Goal: Information Seeking & Learning: Learn about a topic

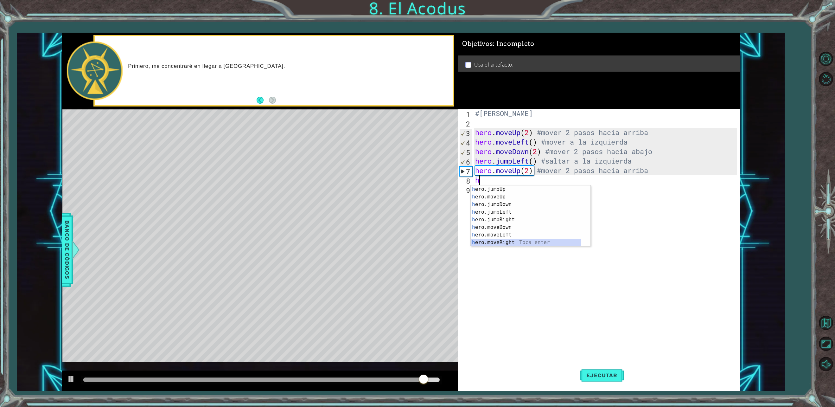
click at [513, 244] on div "h ero.jumpUp Toca enter h ero.moveUp Toca enter h ero.jumpDown Toca enter h ero…" at bounding box center [526, 223] width 110 height 76
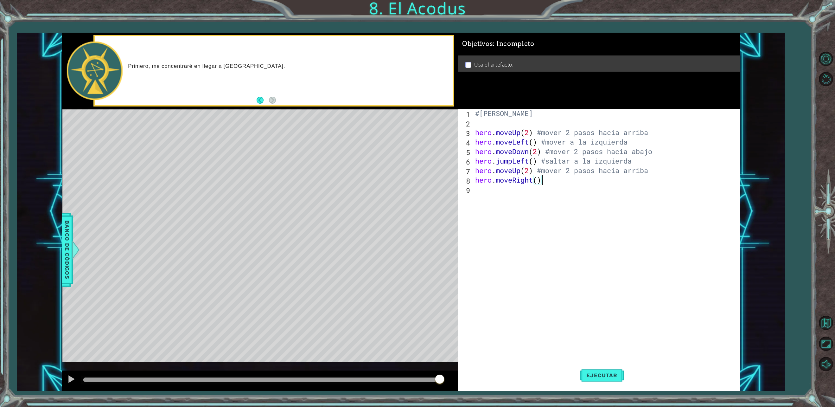
click at [551, 183] on div "#[PERSON_NAME] hero . moveUp ( 2 ) #mover 2 pasos hacia arriba hero . moveLeft …" at bounding box center [607, 247] width 266 height 276
type textarea "hero.moveRight() #mover a la derecha"
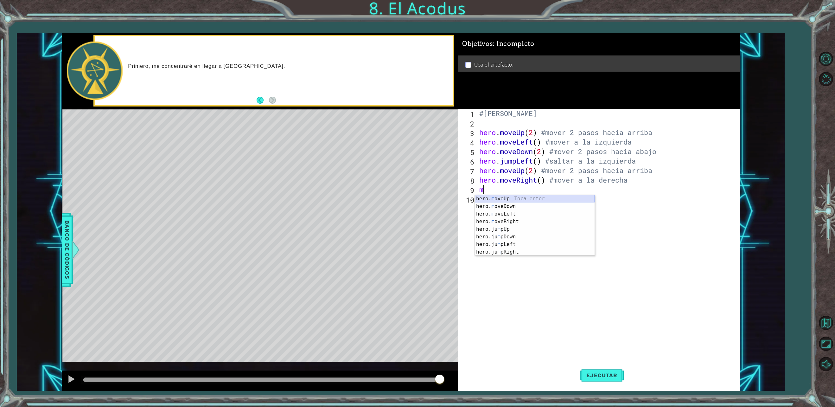
click at [503, 198] on div "hero. m oveUp Toca enter hero. m oveDown Toca enter hero. m oveLeft Toca enter …" at bounding box center [535, 233] width 120 height 76
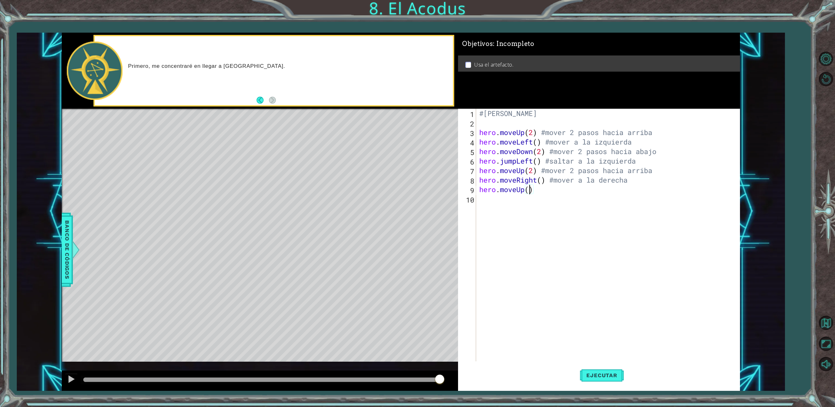
click at [547, 194] on div "#[PERSON_NAME] hero . moveUp ( 2 ) #mover 2 pasos hacia arriba hero . moveLeft …" at bounding box center [609, 247] width 263 height 276
click at [592, 373] on span "Ejecutar" at bounding box center [601, 375] width 43 height 6
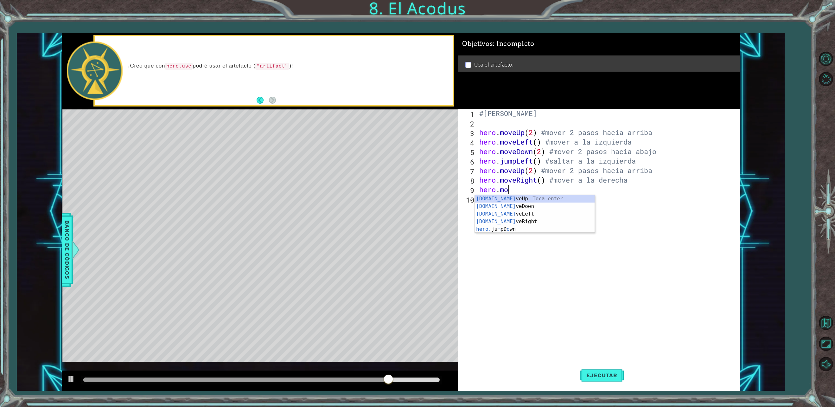
scroll to position [0, 1]
click at [533, 198] on div "hero.u se Toca enter hero. j u mpUp Toca enter hero. j u mpDown Toca enter hero…" at bounding box center [535, 225] width 120 height 61
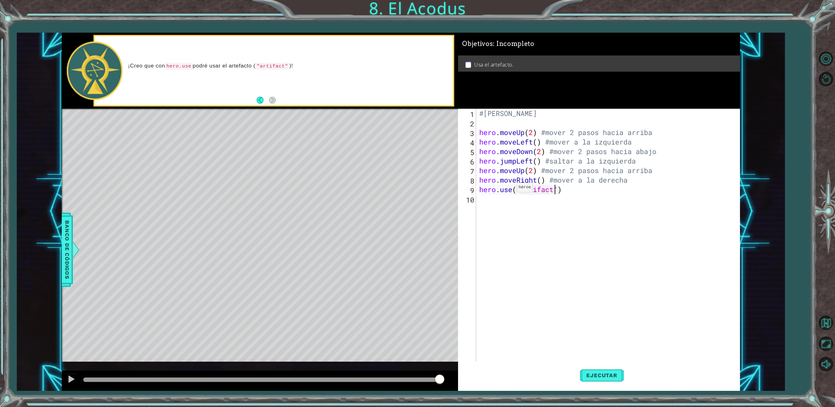
scroll to position [0, 3]
click at [611, 374] on span "Ejecutar" at bounding box center [601, 375] width 43 height 6
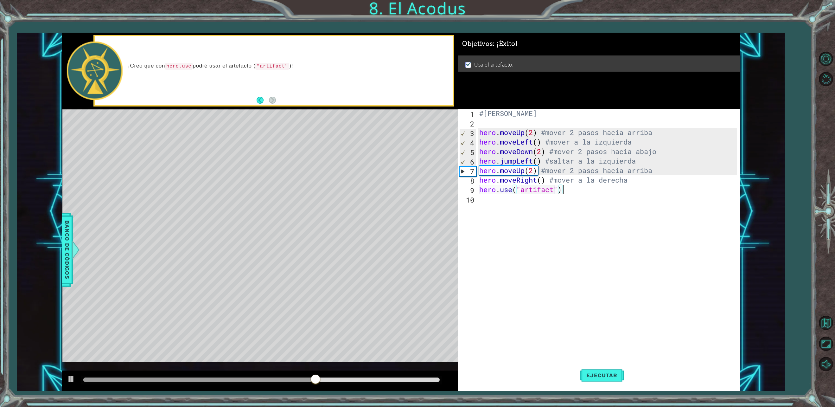
click at [576, 189] on div "#[PERSON_NAME] hero . moveUp ( 2 ) #mover 2 pasos hacia arriba hero . moveLeft …" at bounding box center [609, 247] width 263 height 276
type textarea "hero.use("artifact")"
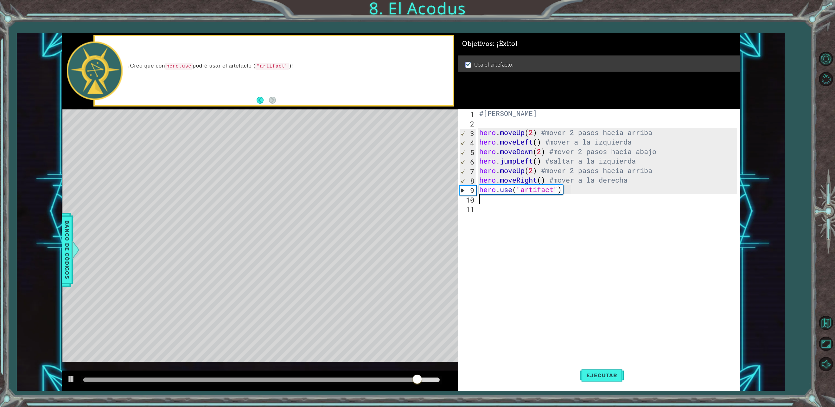
type textarea "hero.use("artifact")"
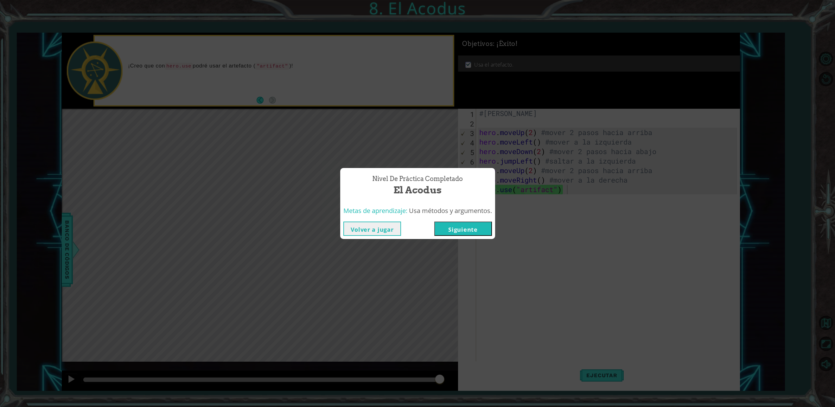
click at [373, 230] on button "Volver a jugar" at bounding box center [372, 228] width 58 height 14
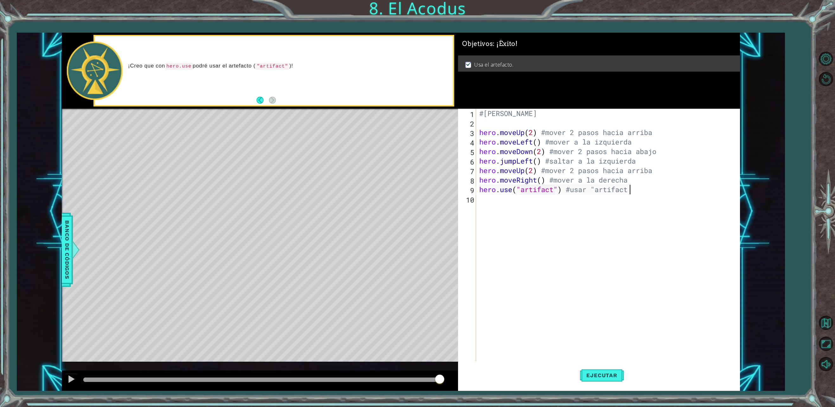
scroll to position [0, 6]
type textarea "hero.use("artifact") #usar "artifact""
click at [602, 373] on span "Ejecutar" at bounding box center [601, 375] width 43 height 6
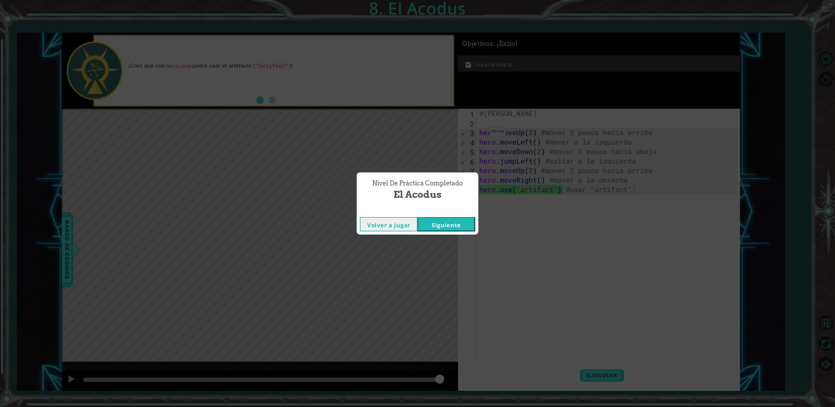
click at [455, 225] on button "Siguiente" at bounding box center [446, 224] width 58 height 14
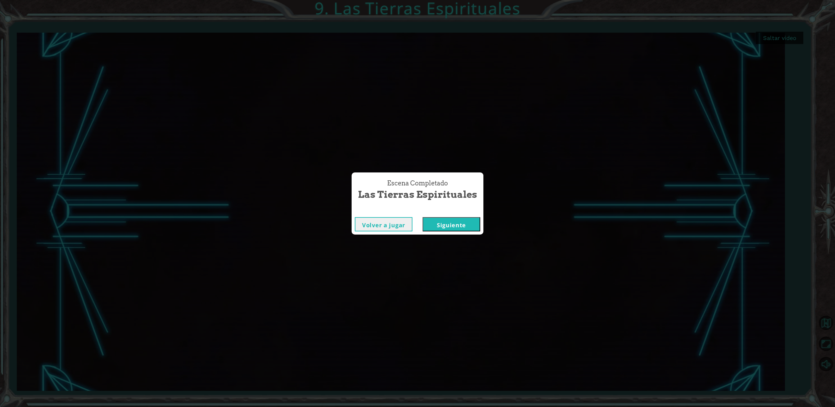
click at [455, 226] on button "Siguiente" at bounding box center [452, 224] width 58 height 14
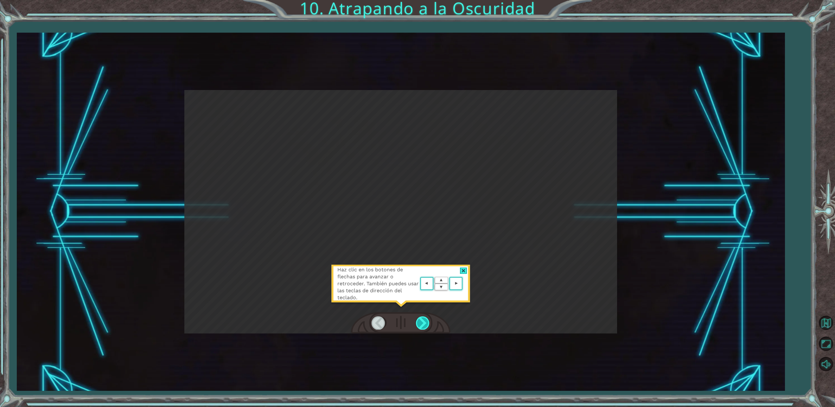
click at [423, 317] on div at bounding box center [423, 322] width 14 height 13
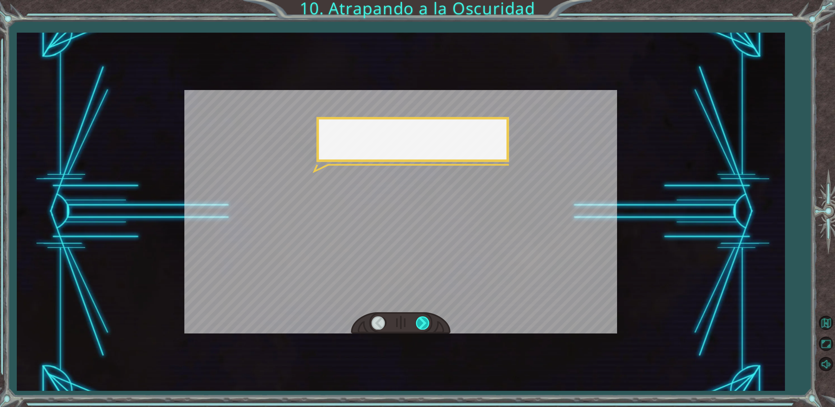
click at [423, 317] on div at bounding box center [423, 322] width 14 height 13
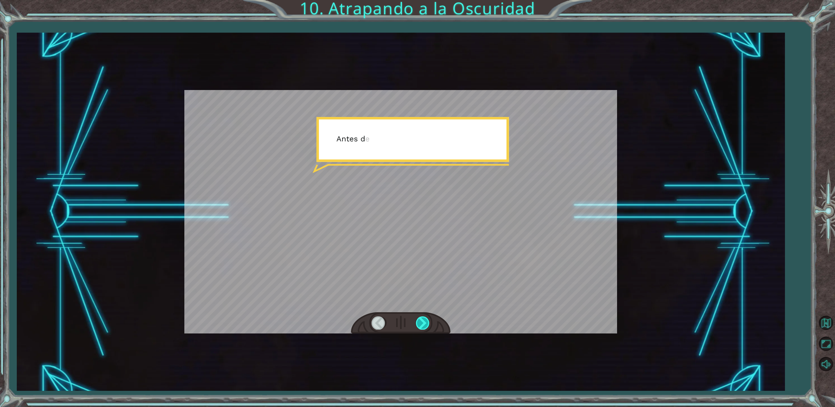
click at [423, 317] on div at bounding box center [423, 322] width 14 height 13
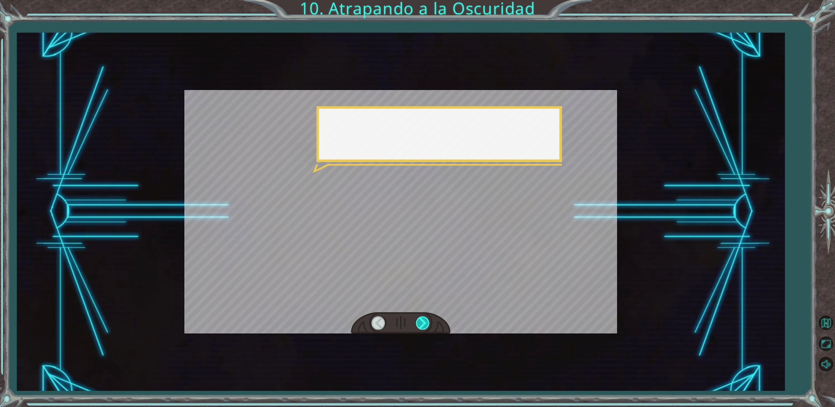
click at [423, 317] on div at bounding box center [423, 322] width 14 height 13
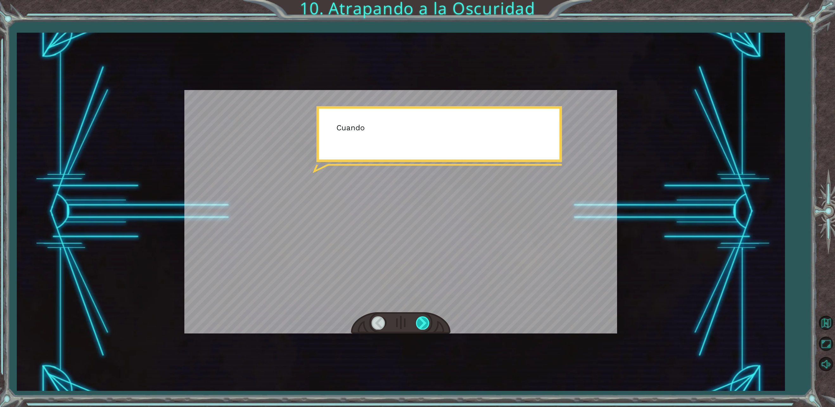
click at [423, 317] on div at bounding box center [423, 322] width 14 height 13
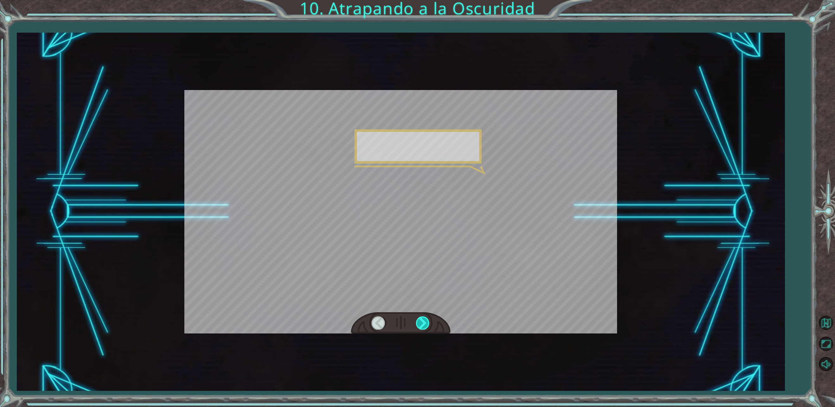
click at [423, 317] on div at bounding box center [423, 322] width 14 height 13
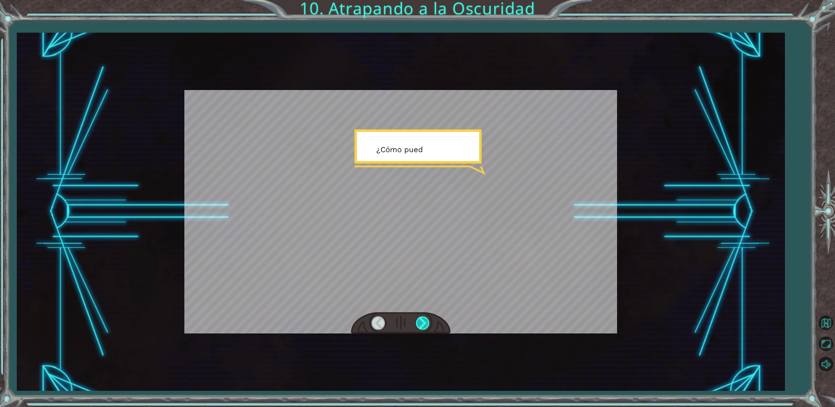
click at [423, 317] on div at bounding box center [423, 322] width 14 height 13
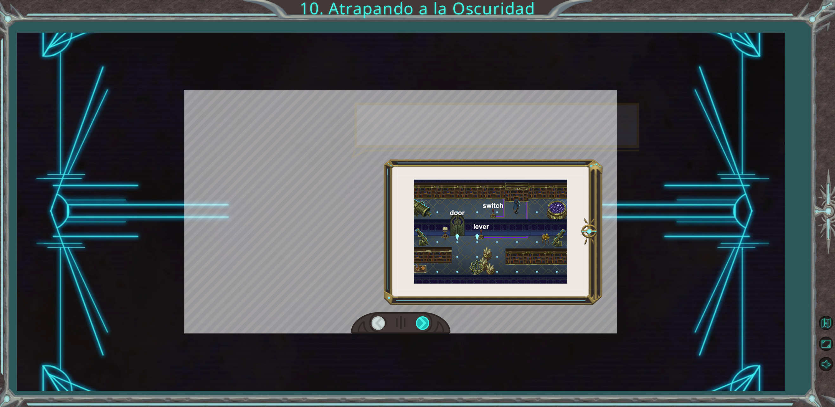
click at [423, 317] on div at bounding box center [423, 322] width 14 height 13
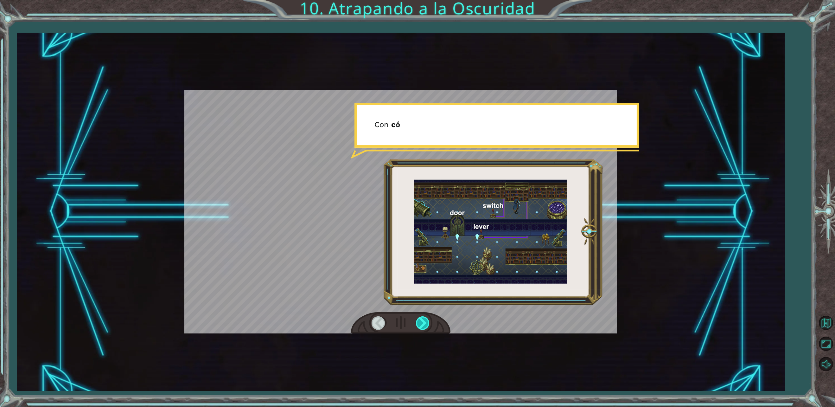
click at [423, 317] on div at bounding box center [423, 322] width 14 height 13
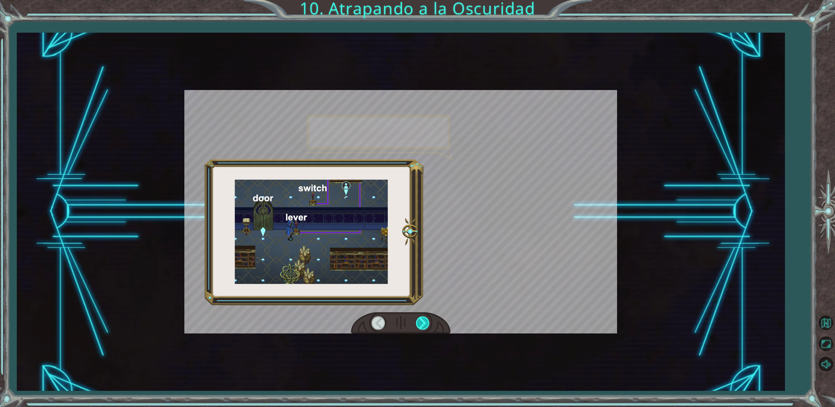
click at [423, 317] on div at bounding box center [423, 322] width 14 height 13
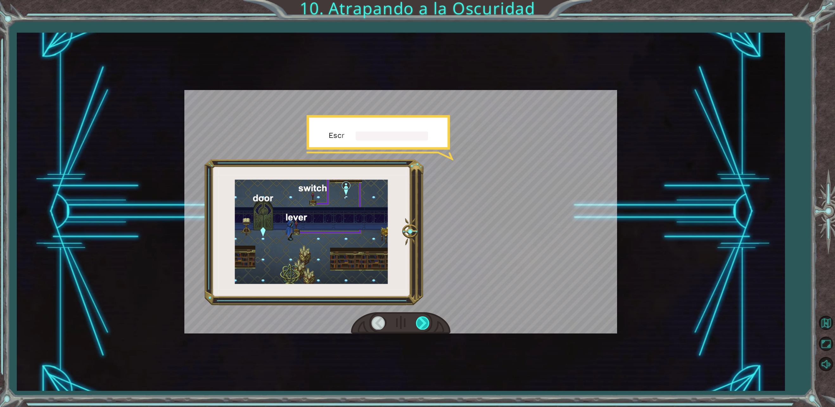
click at [423, 317] on div at bounding box center [423, 322] width 14 height 13
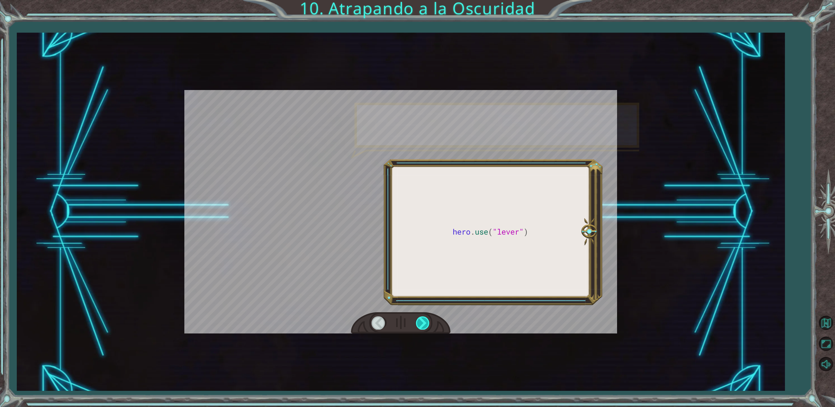
click at [423, 317] on div at bounding box center [423, 322] width 14 height 13
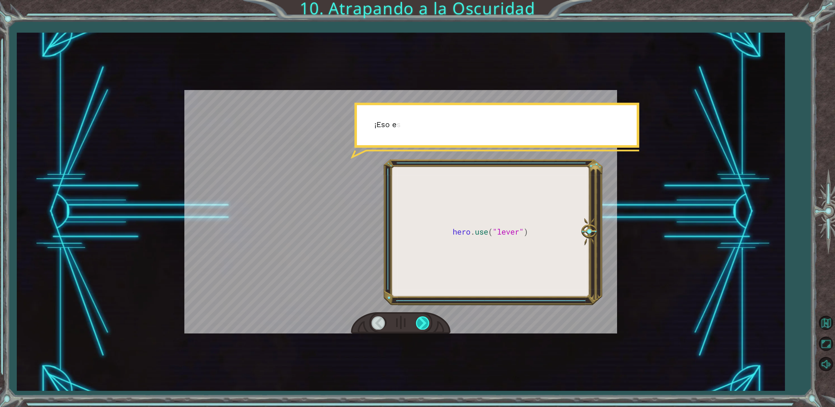
click at [423, 317] on div at bounding box center [423, 322] width 14 height 13
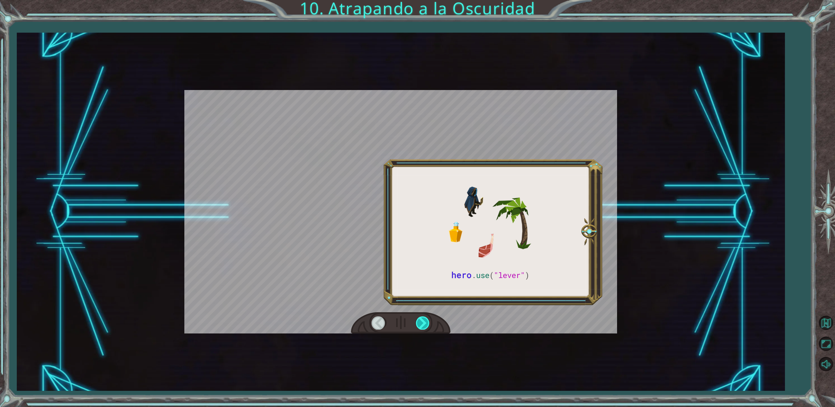
click at [423, 317] on div at bounding box center [423, 322] width 14 height 13
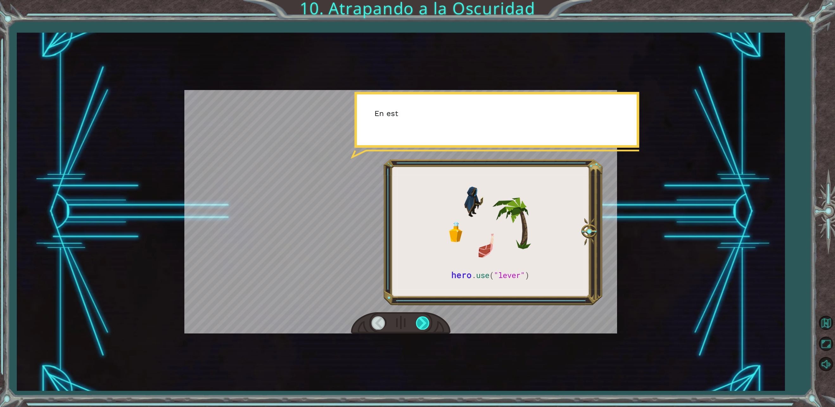
click at [423, 317] on div at bounding box center [423, 322] width 14 height 13
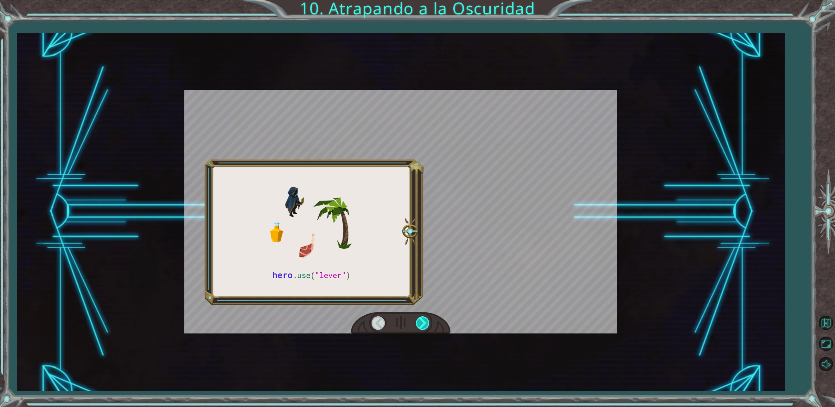
click at [423, 317] on div at bounding box center [423, 322] width 14 height 13
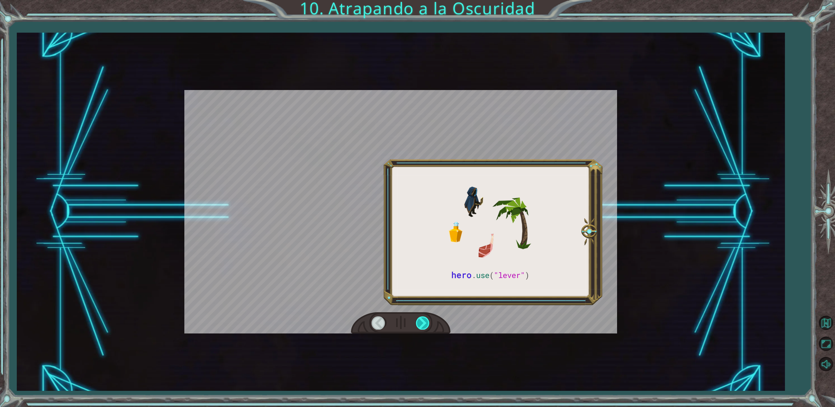
click at [423, 317] on div at bounding box center [423, 322] width 14 height 13
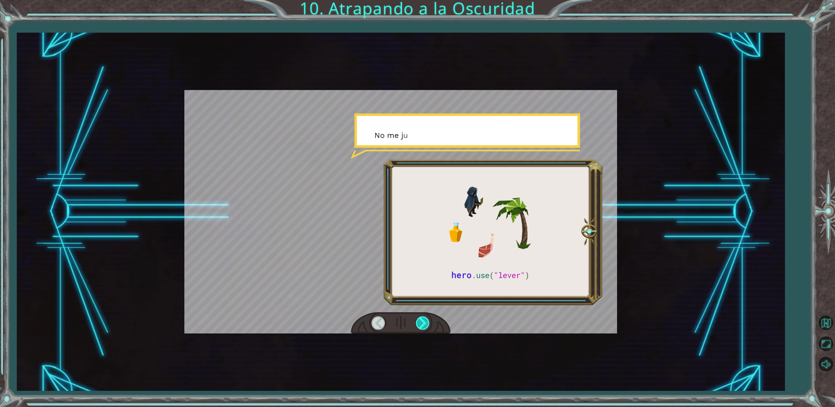
click at [423, 317] on div at bounding box center [423, 322] width 14 height 13
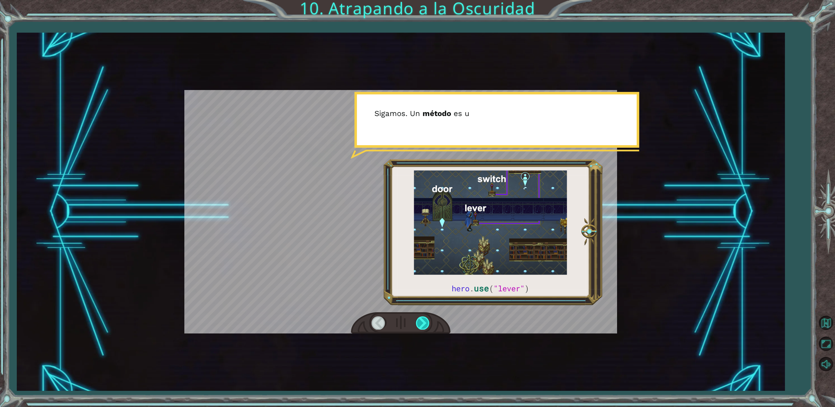
click at [423, 317] on div at bounding box center [423, 322] width 14 height 13
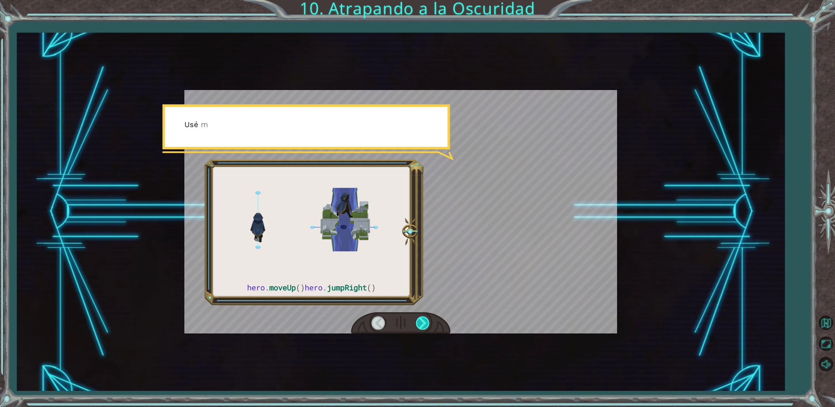
click at [423, 317] on div at bounding box center [423, 322] width 14 height 13
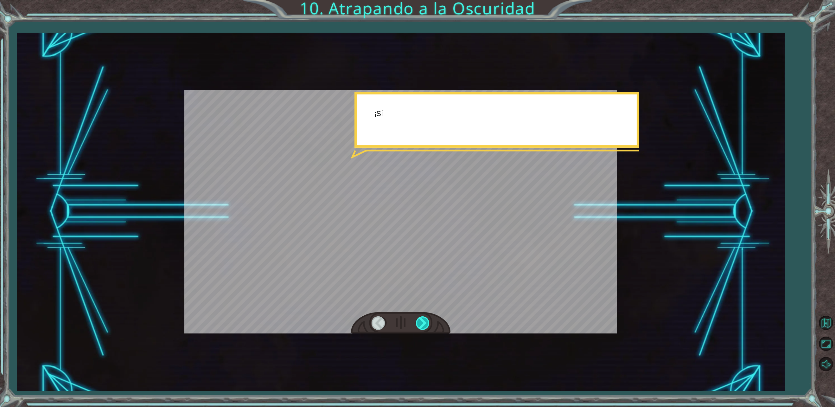
click at [423, 317] on div at bounding box center [423, 322] width 14 height 13
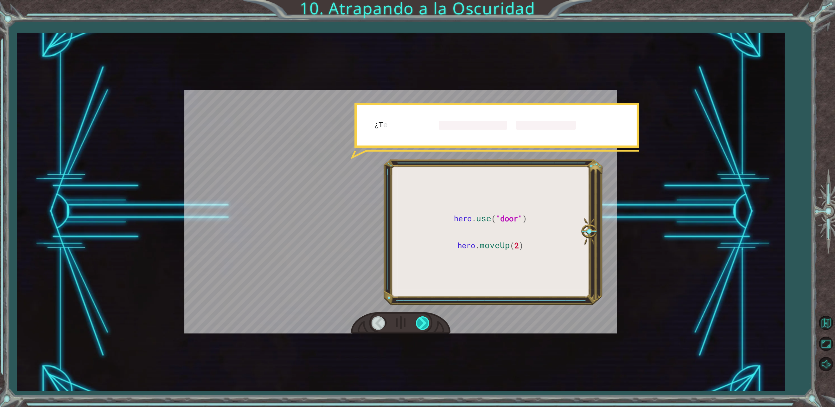
click at [423, 317] on div at bounding box center [423, 322] width 14 height 13
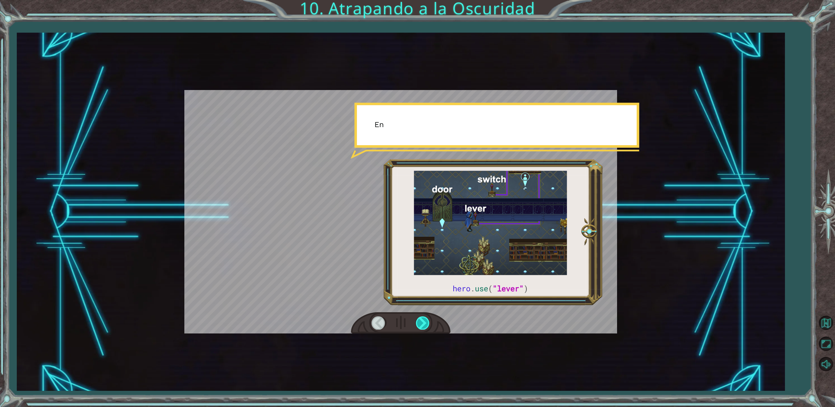
click at [423, 317] on div at bounding box center [423, 322] width 14 height 13
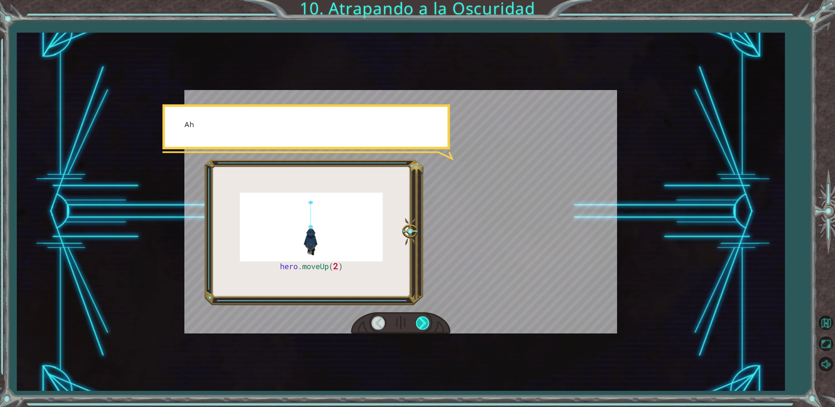
click at [423, 317] on div at bounding box center [423, 322] width 14 height 13
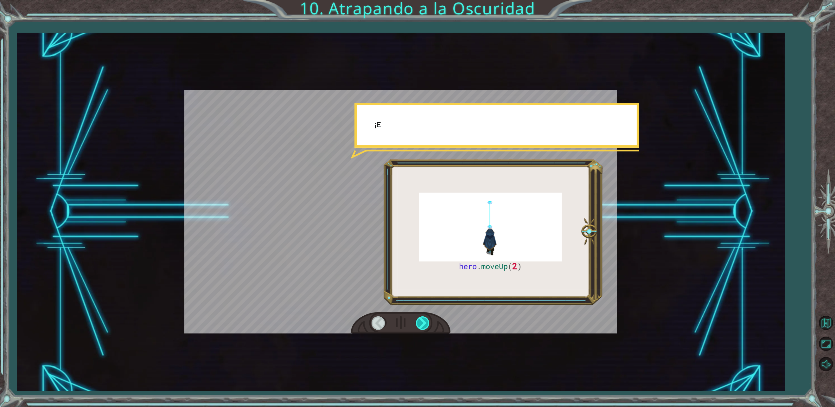
click at [423, 317] on div at bounding box center [423, 322] width 14 height 13
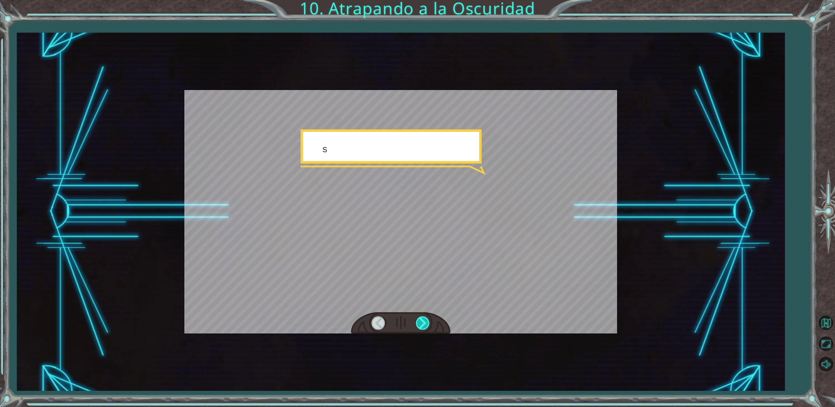
click at [423, 317] on div at bounding box center [423, 322] width 14 height 13
drag, startPoint x: 423, startPoint y: 317, endPoint x: 418, endPoint y: 316, distance: 5.1
click at [418, 316] on div at bounding box center [423, 322] width 14 height 13
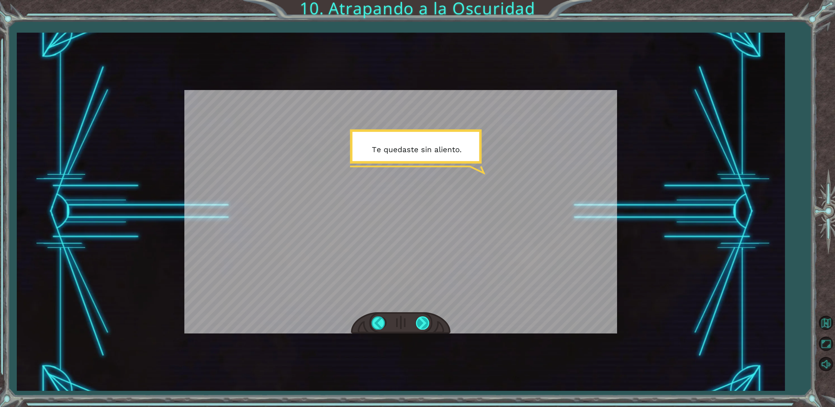
click at [418, 316] on div at bounding box center [423, 322] width 14 height 13
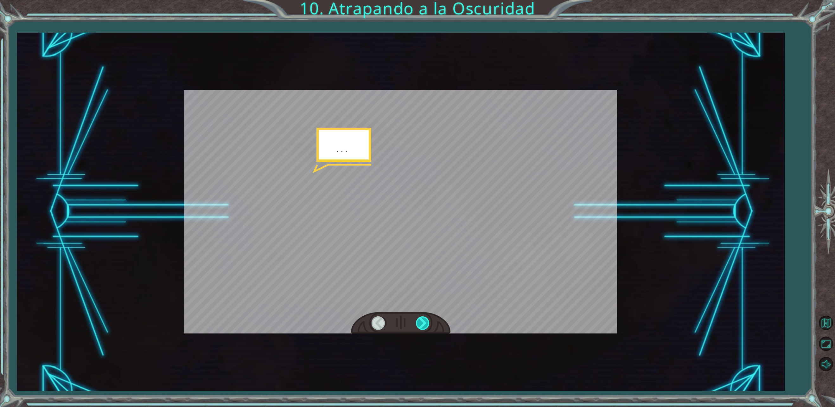
click at [418, 316] on div at bounding box center [423, 322] width 14 height 13
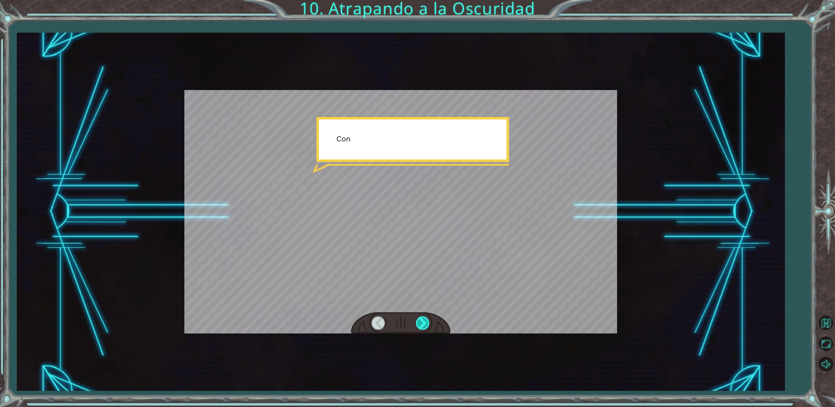
click at [418, 316] on div at bounding box center [423, 322] width 14 height 13
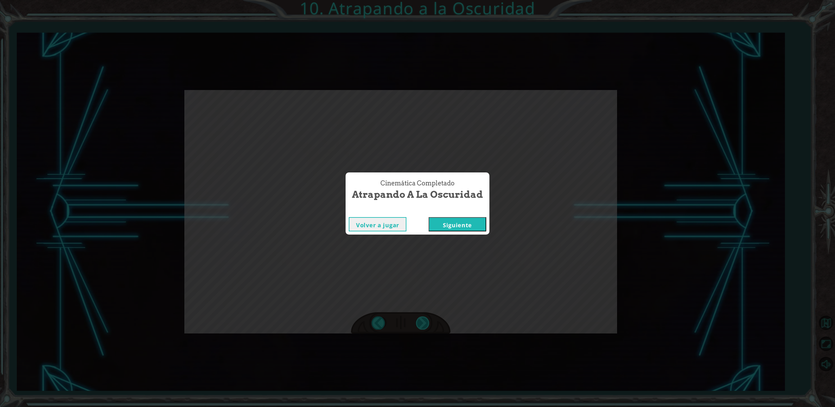
click at [418, 0] on div "hero . moveUp ( 2 ) A n t e s d e a t r a p a r a l a O s c u r i d a d c o n c…" at bounding box center [417, 0] width 835 height 0
click at [418, 316] on div "Cinemática Completado Atrapando a la Oscuridad Volver a jugar [GEOGRAPHIC_DATA]" at bounding box center [417, 203] width 835 height 407
drag, startPoint x: 418, startPoint y: 316, endPoint x: 455, endPoint y: 219, distance: 104.2
click at [455, 219] on div "Cinemática Completado Atrapando a la Oscuridad Volver a jugar [GEOGRAPHIC_DATA]" at bounding box center [417, 203] width 835 height 407
click at [455, 219] on button "Siguiente" at bounding box center [458, 224] width 58 height 14
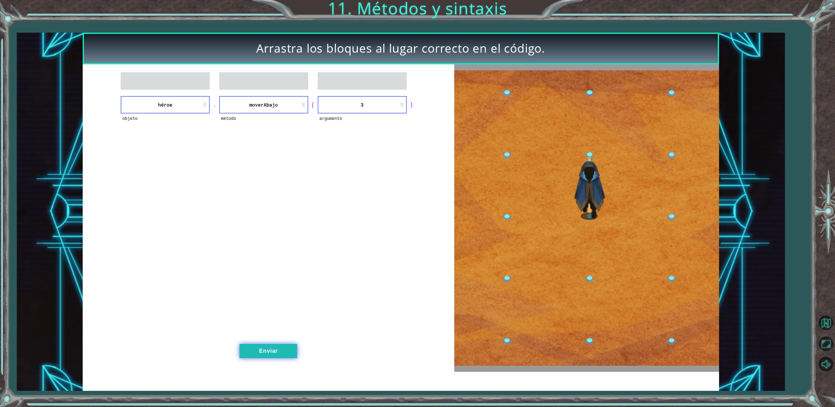
click at [271, 351] on button "Enviar" at bounding box center [268, 351] width 58 height 14
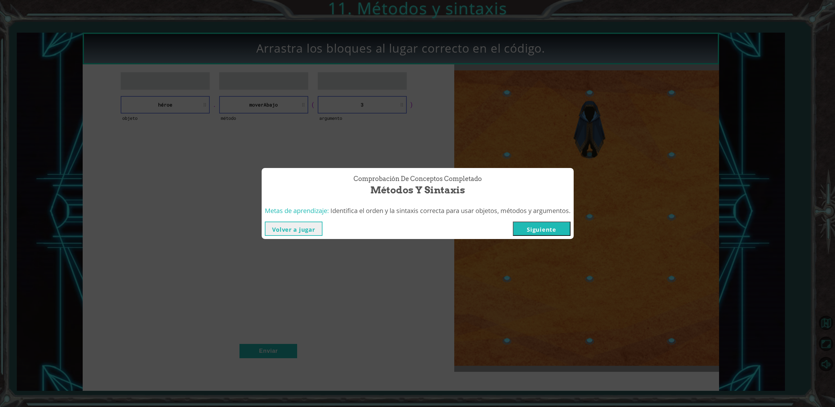
click at [296, 227] on button "Volver a jugar" at bounding box center [294, 228] width 58 height 14
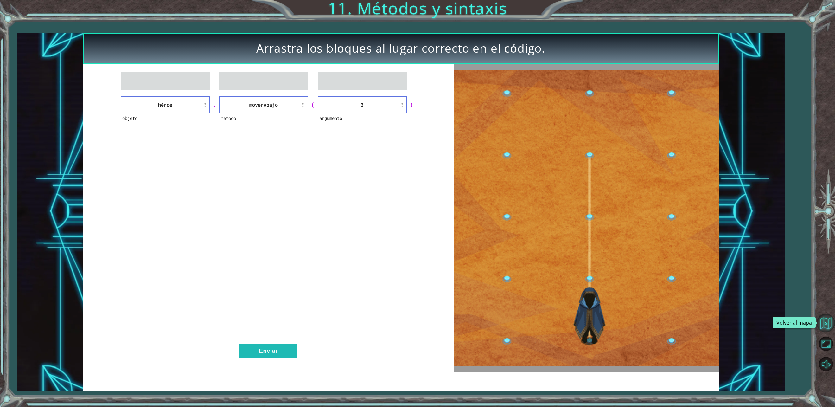
click at [825, 321] on button "Volver al mapa" at bounding box center [826, 323] width 18 height 18
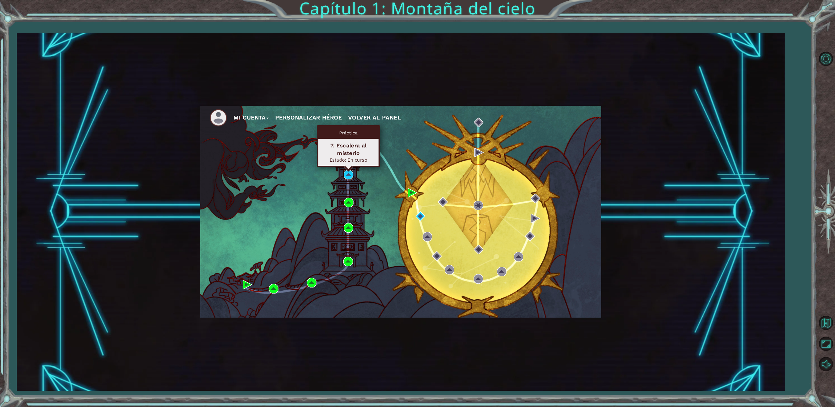
click at [347, 176] on img at bounding box center [349, 175] width 10 height 10
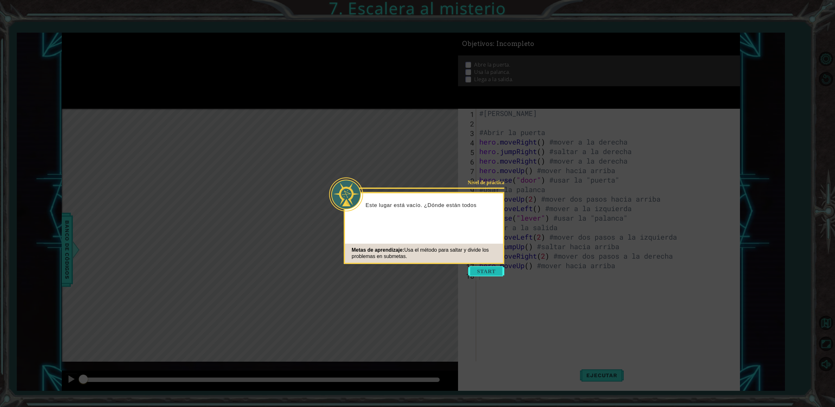
click at [485, 274] on button "Start" at bounding box center [486, 271] width 36 height 10
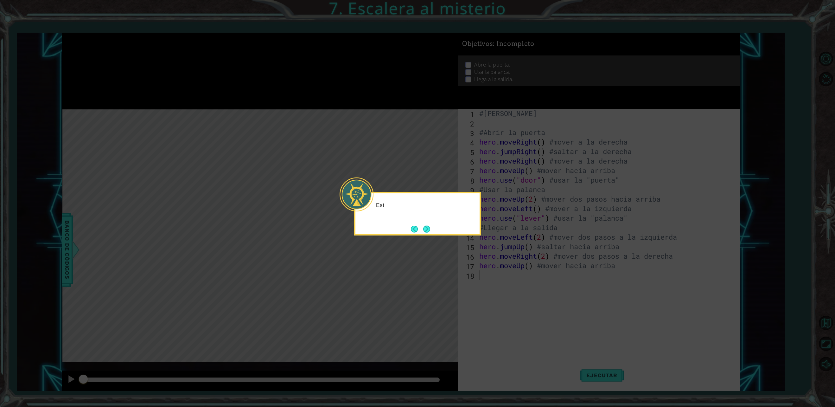
click at [485, 274] on icon at bounding box center [417, 203] width 835 height 407
click at [424, 234] on div "Este piso parece un poco más complicado." at bounding box center [417, 213] width 127 height 43
drag, startPoint x: 424, startPoint y: 234, endPoint x: 428, endPoint y: 226, distance: 9.1
click at [428, 226] on div "Este piso parece un poco más complicado." at bounding box center [417, 213] width 127 height 43
click at [428, 226] on button "Next" at bounding box center [426, 228] width 7 height 7
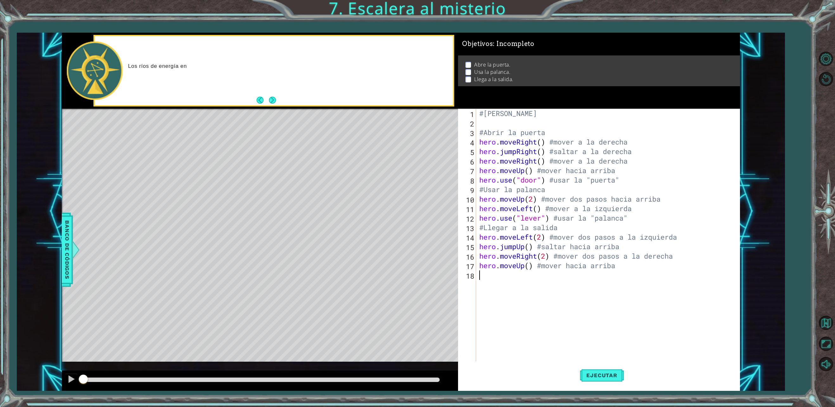
click at [574, 312] on div "1 ההההההההההההההההההההההההההההההההההההההההההההההההההההההההההההההההההההההההההההה…" at bounding box center [401, 212] width 678 height 358
click at [613, 374] on span "Ejecutar" at bounding box center [601, 375] width 43 height 6
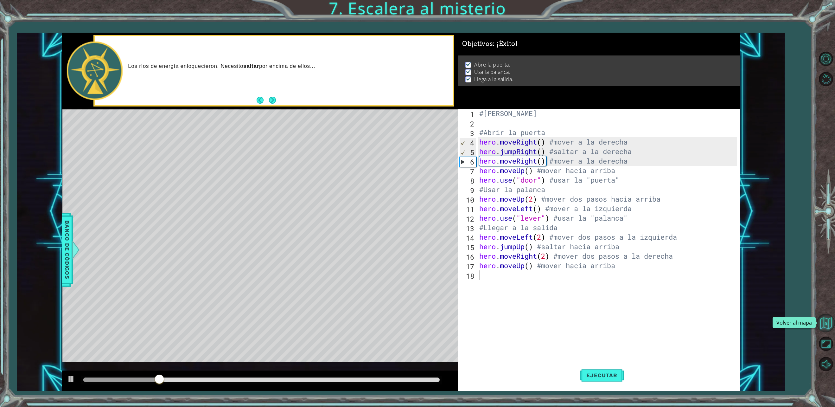
click at [823, 327] on button "Volver al mapa" at bounding box center [826, 323] width 18 height 18
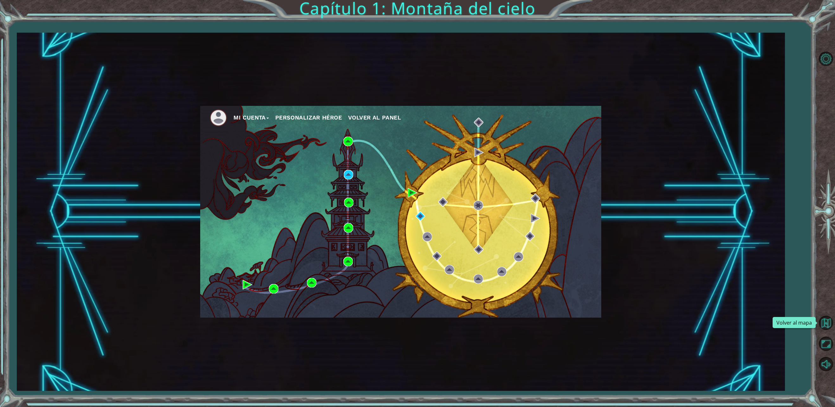
click at [823, 327] on button "Volver al mapa" at bounding box center [826, 323] width 18 height 18
